Goal: Navigation & Orientation: Find specific page/section

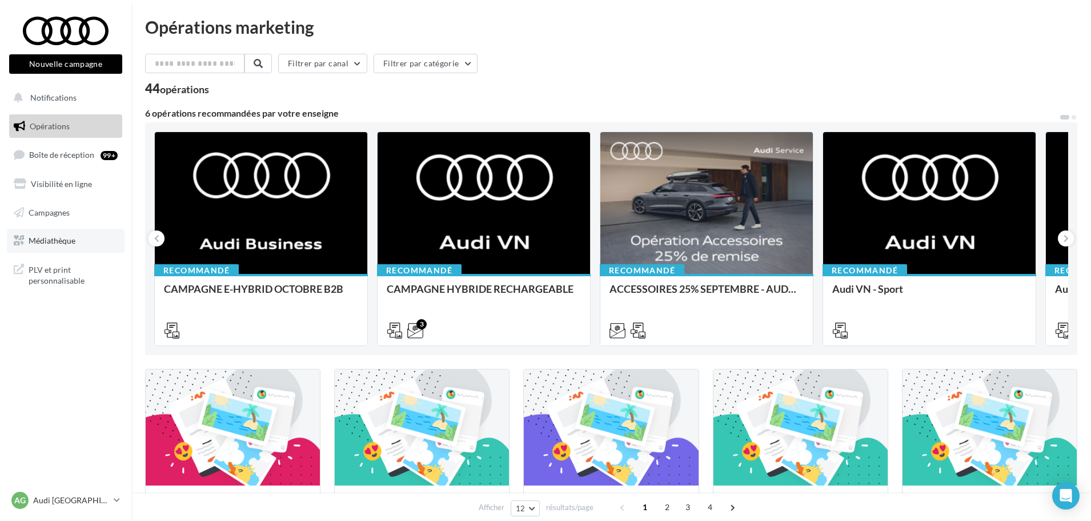
click at [58, 236] on span "Médiathèque" at bounding box center [52, 240] width 47 height 10
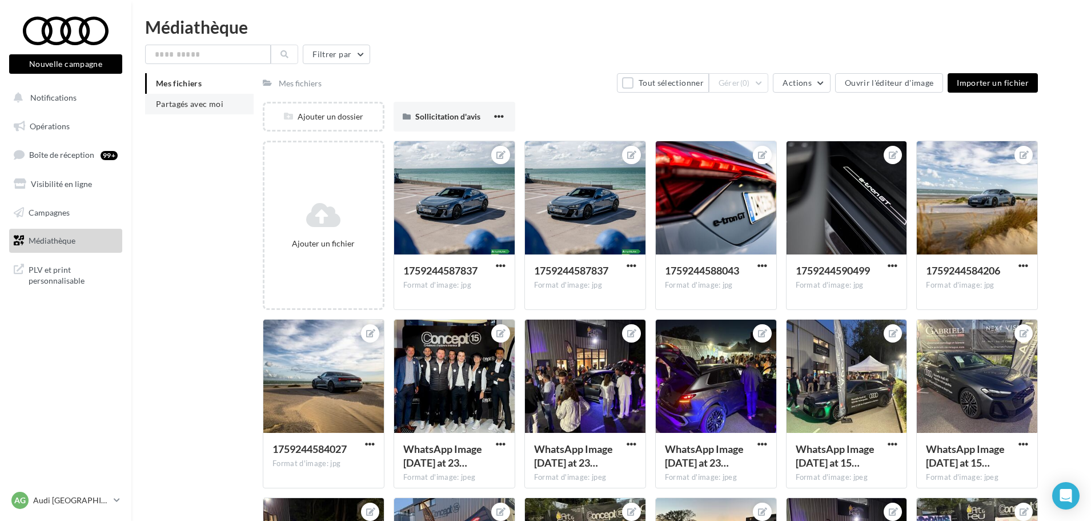
click at [195, 109] on li "Partagés avec moi" at bounding box center [199, 104] width 109 height 21
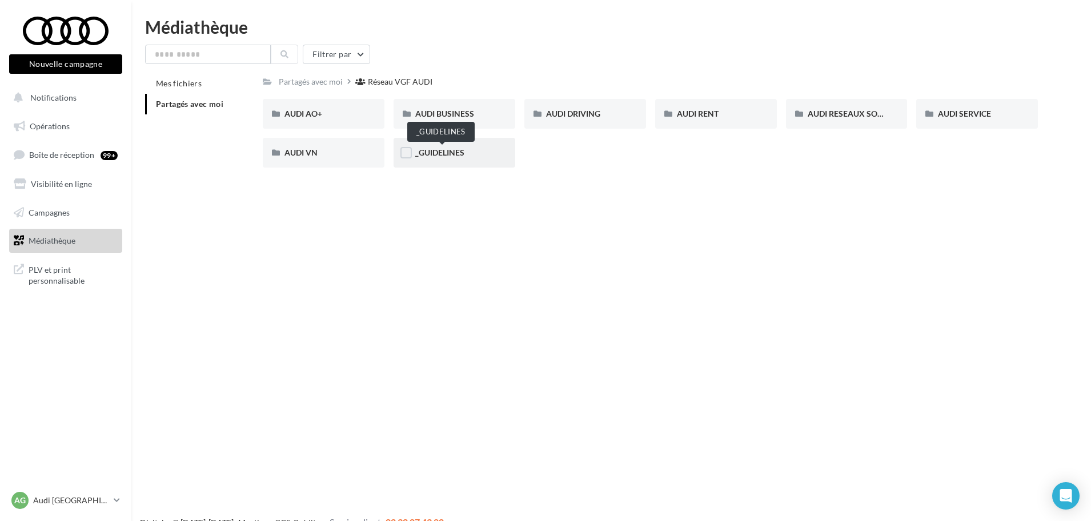
click at [435, 151] on span "_GUIDELINES" at bounding box center [439, 152] width 49 height 10
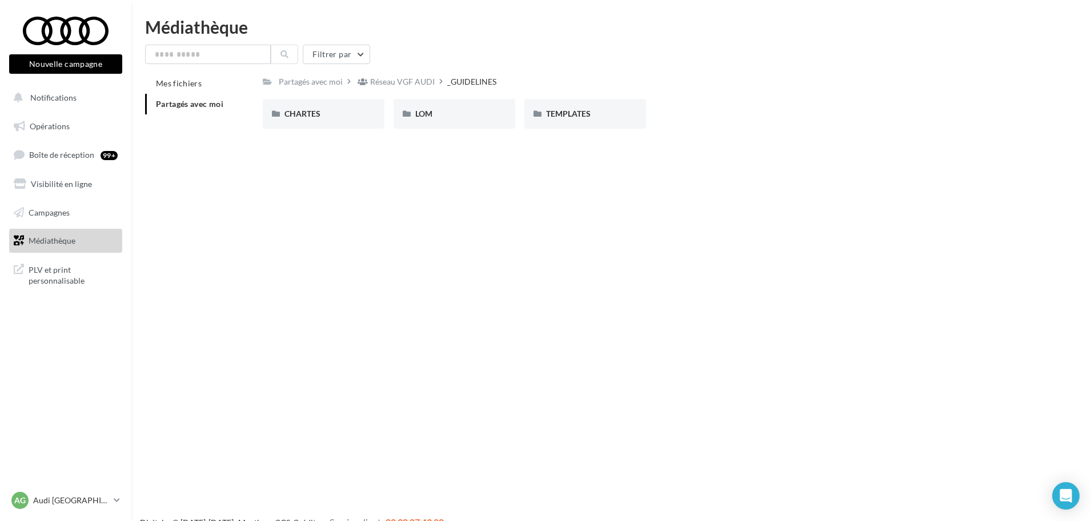
click at [407, 76] on div "Réseau VGF AUDI" at bounding box center [402, 81] width 65 height 11
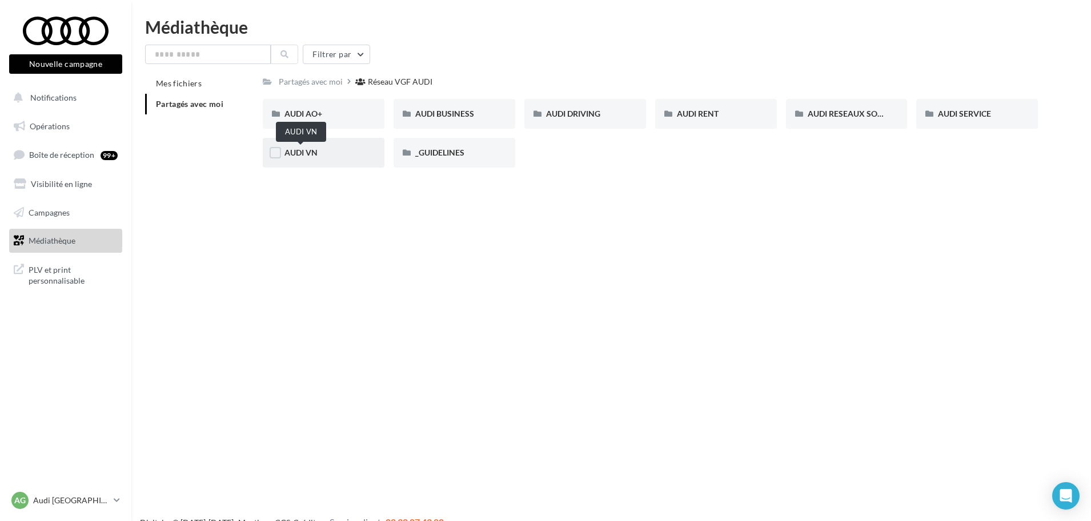
click at [308, 155] on span "AUDI VN" at bounding box center [301, 152] width 33 height 10
